Goal: Transaction & Acquisition: Download file/media

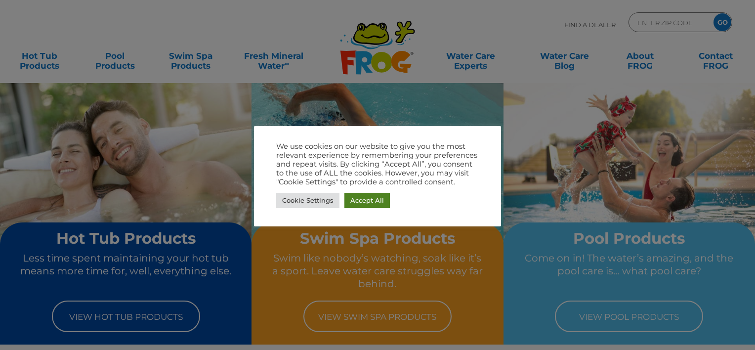
click at [369, 197] on link "Accept All" at bounding box center [367, 200] width 45 height 15
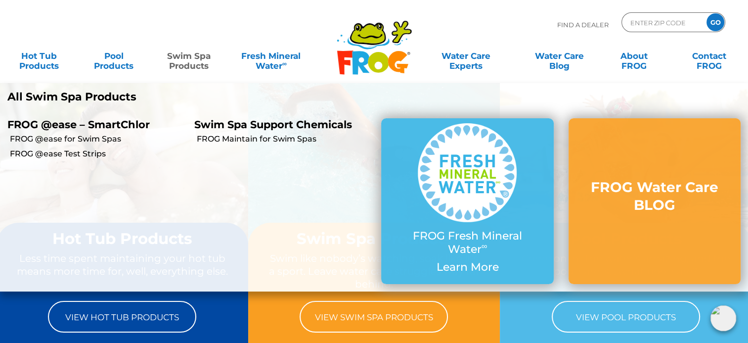
click at [180, 59] on link "Swim Spa Products" at bounding box center [189, 56] width 58 height 20
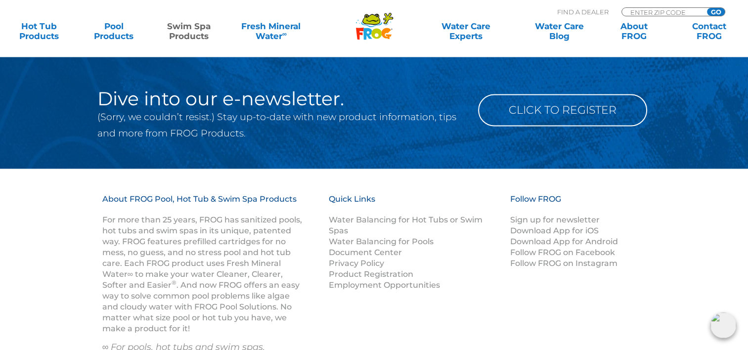
scroll to position [1414, 0]
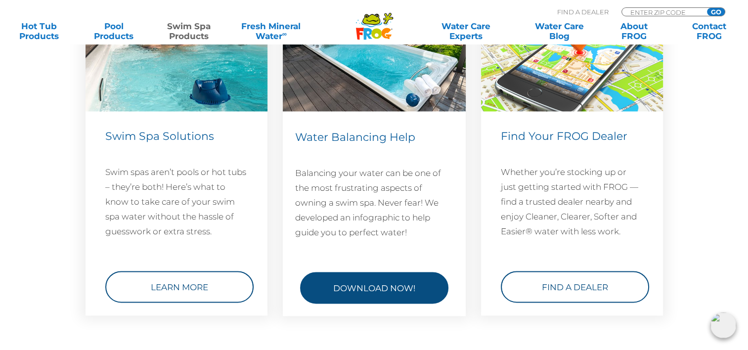
click at [402, 284] on link "Download Now!" at bounding box center [374, 288] width 148 height 32
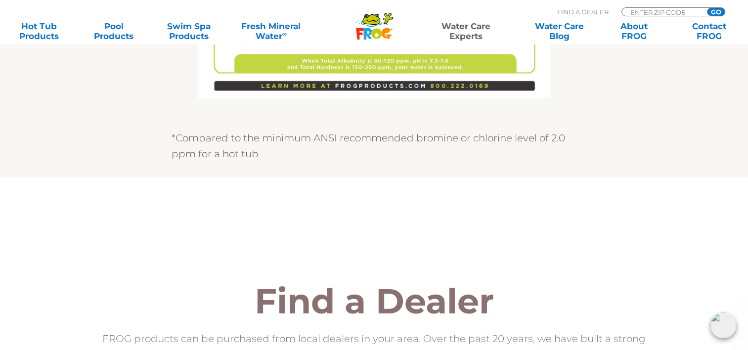
scroll to position [890, 0]
